Goal: Find specific page/section: Find specific page/section

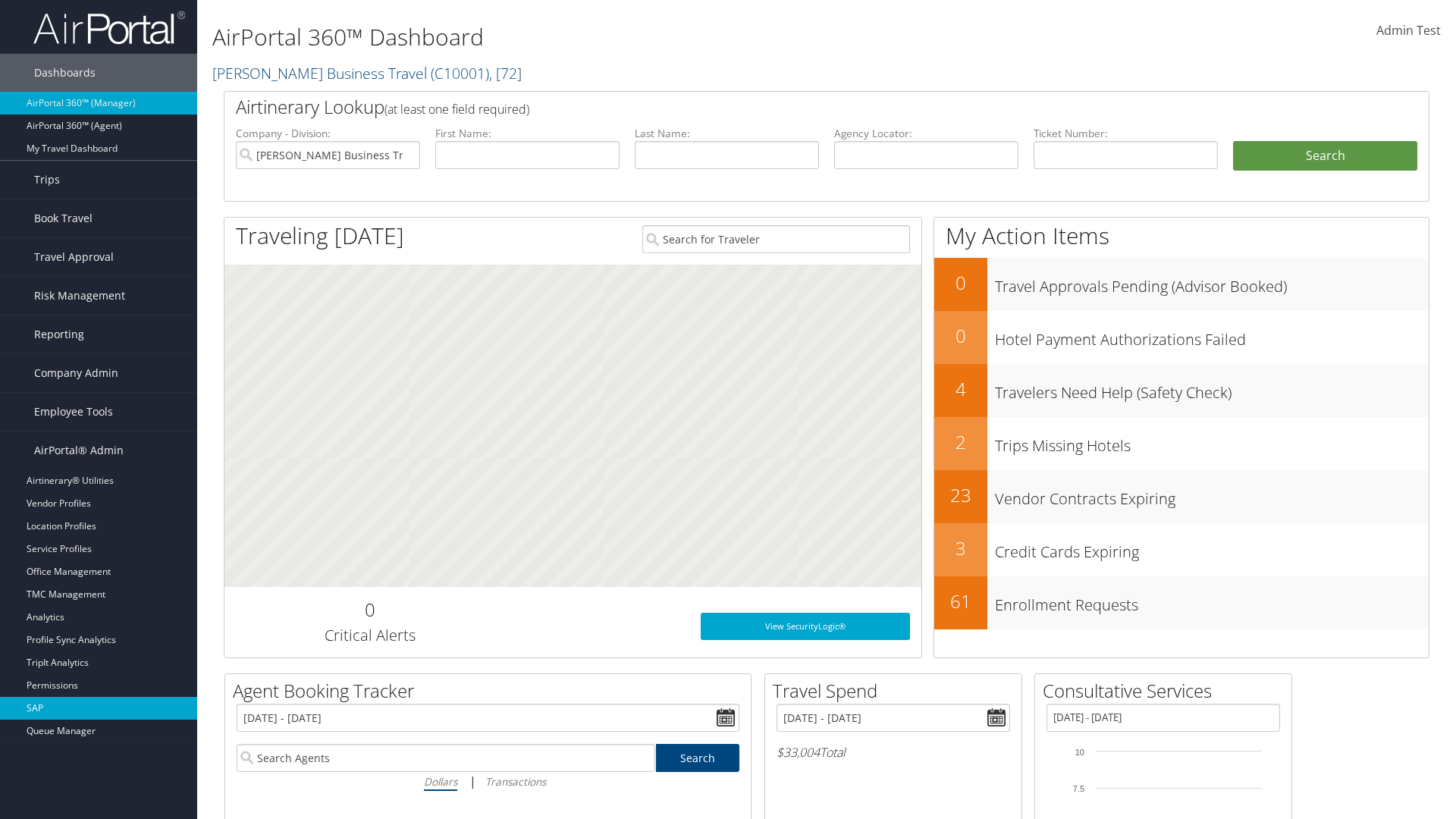
click at [99, 709] on link "SAP" at bounding box center [98, 709] width 197 height 23
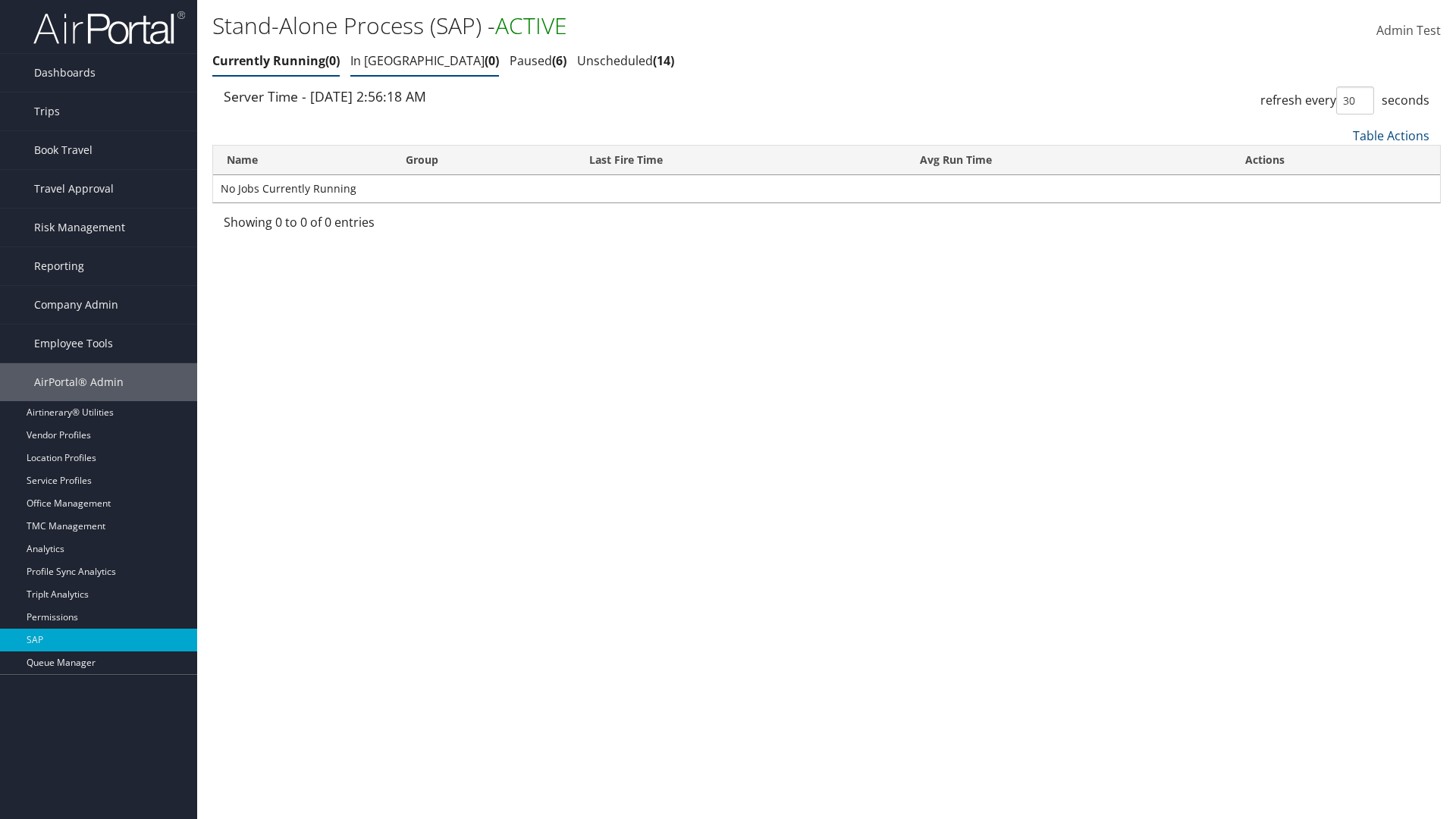
click at [380, 61] on link "In Queue 0" at bounding box center [424, 61] width 148 height 17
